Goal: Share content

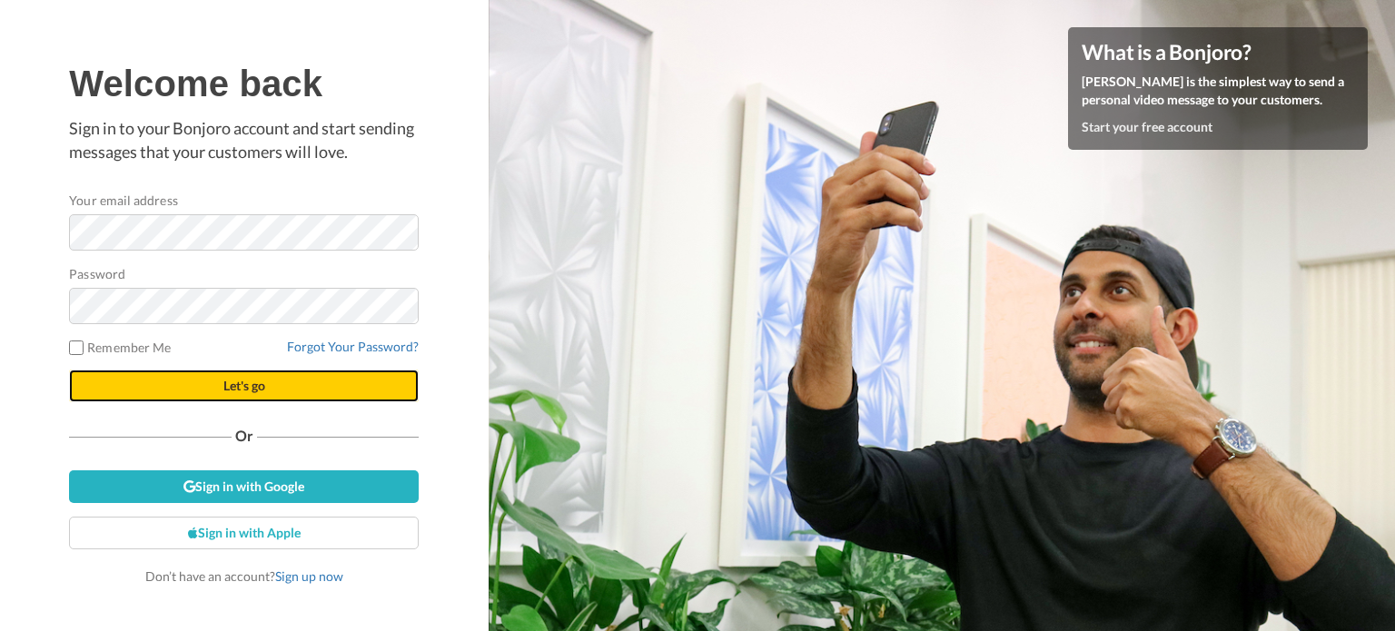
click at [262, 382] on span "Let's go" at bounding box center [244, 385] width 42 height 15
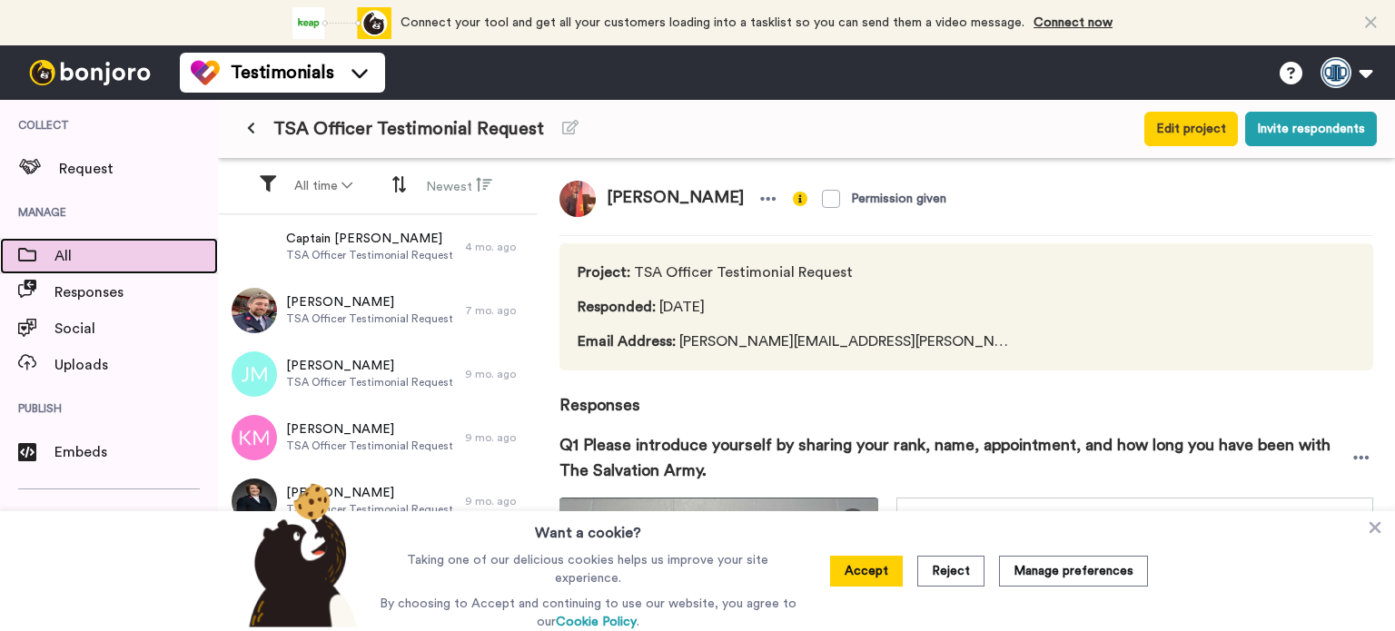
click at [83, 242] on div "All" at bounding box center [109, 256] width 218 height 36
click at [115, 264] on span "All" at bounding box center [135, 256] width 163 height 22
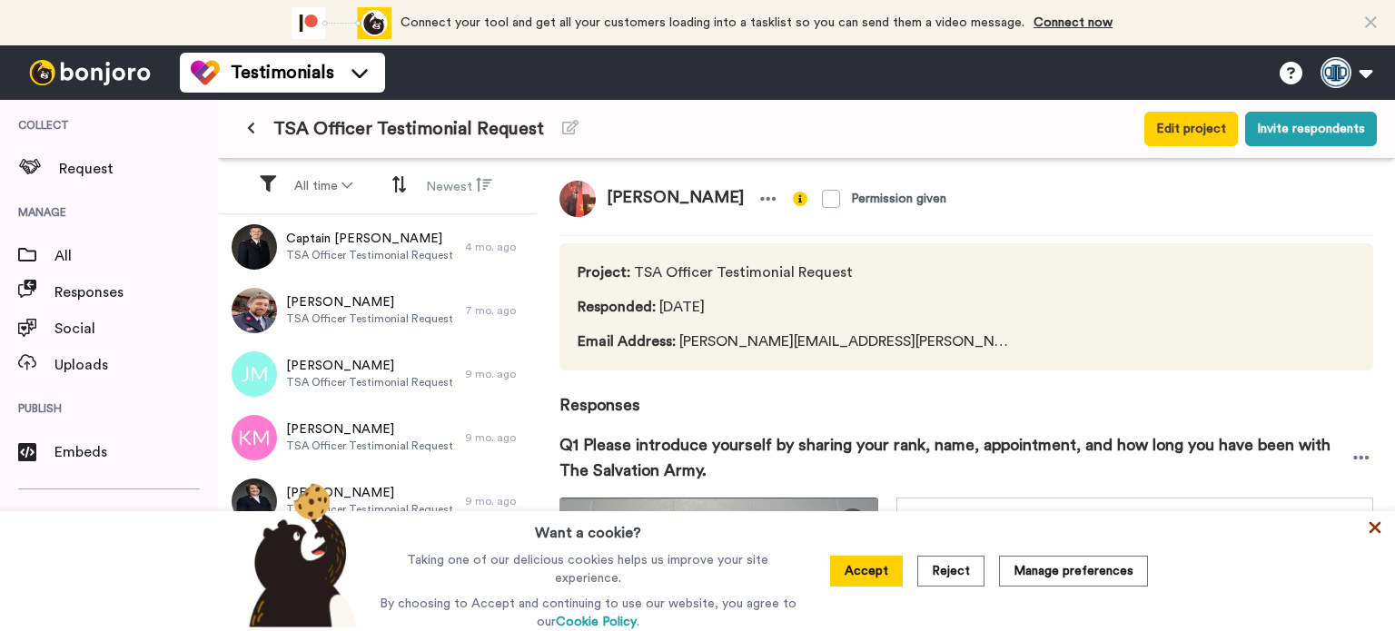
click at [1368, 535] on icon at bounding box center [1375, 528] width 18 height 18
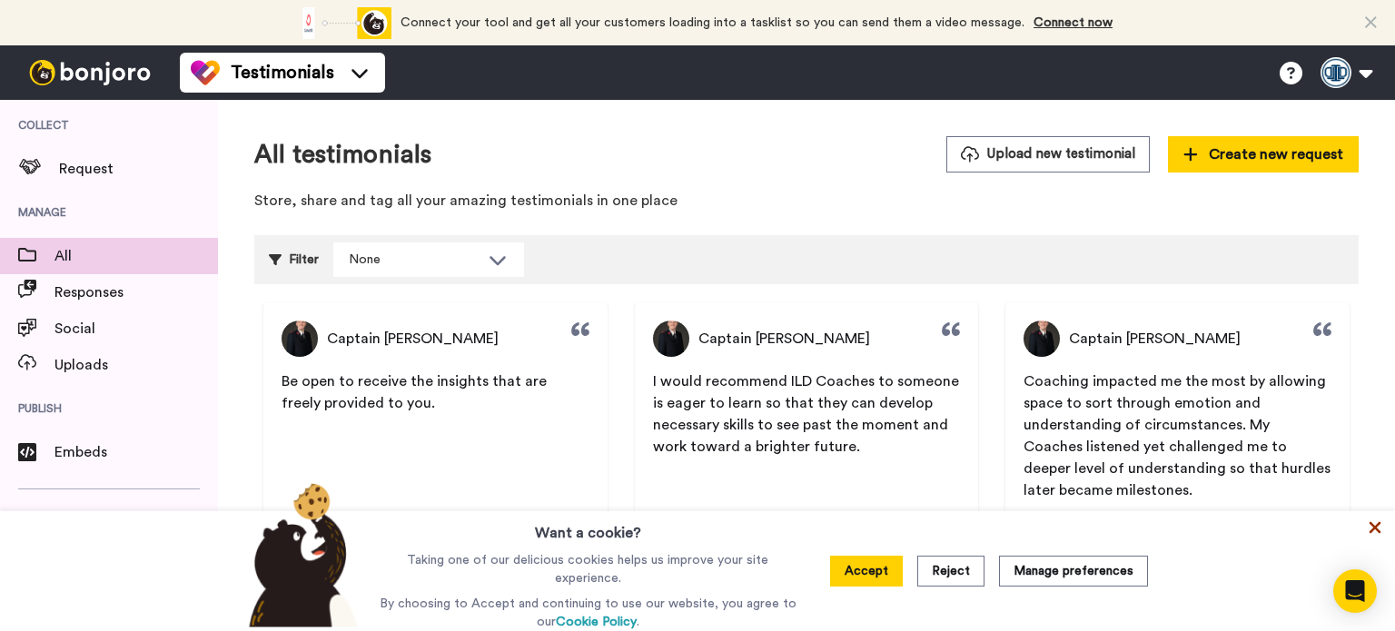
click at [1370, 531] on icon at bounding box center [1375, 528] width 18 height 18
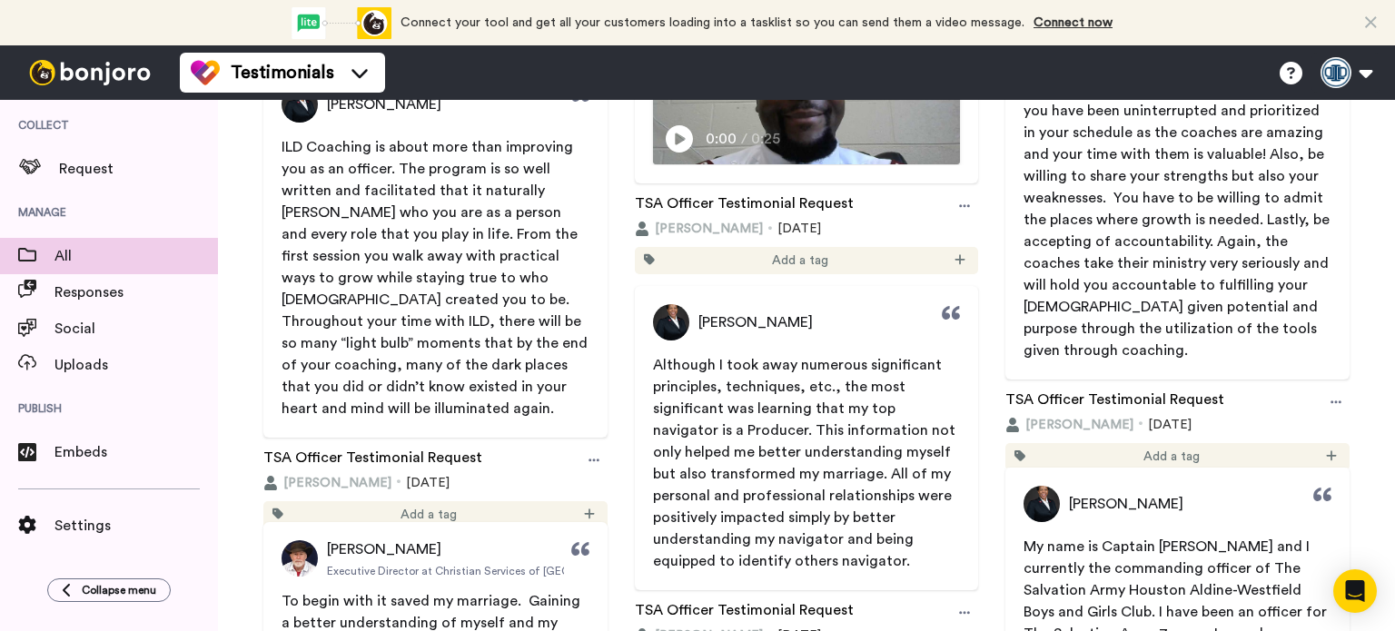
scroll to position [8570, 0]
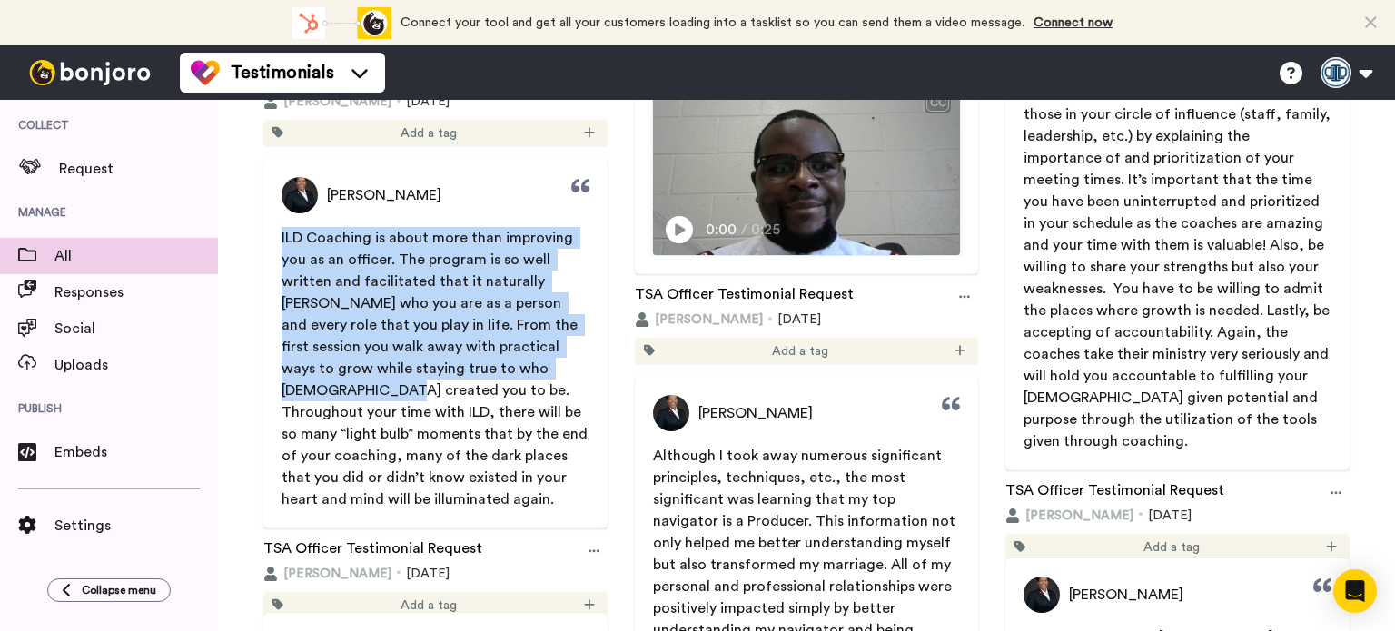
drag, startPoint x: 279, startPoint y: 237, endPoint x: 562, endPoint y: 361, distance: 309.4
click at [562, 361] on span "ILD Coaching is about more than improving you as an officer. The program is so …" at bounding box center [435, 368] width 344 height 283
copy span "ILD Coaching is about more than improving you as an officer. The program is so …"
